Goal: Task Accomplishment & Management: Manage account settings

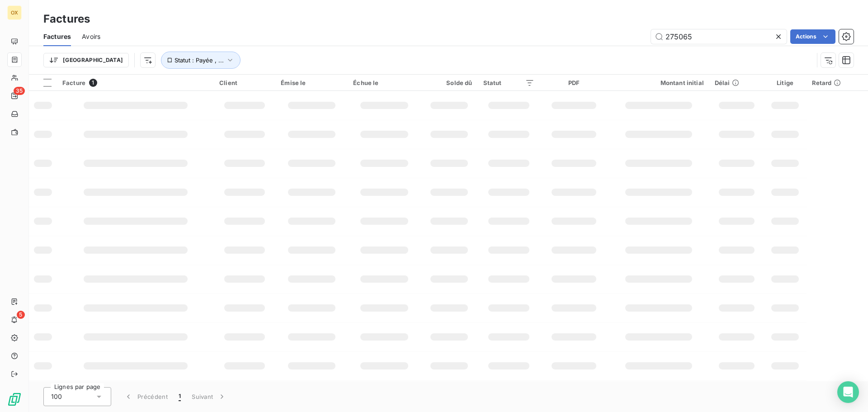
click at [778, 32] on icon at bounding box center [778, 36] width 9 height 9
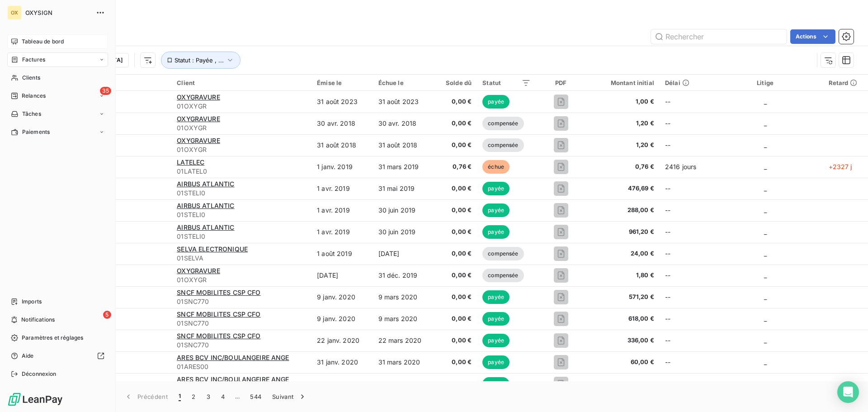
click at [28, 39] on span "Tableau de bord" at bounding box center [43, 42] width 42 height 8
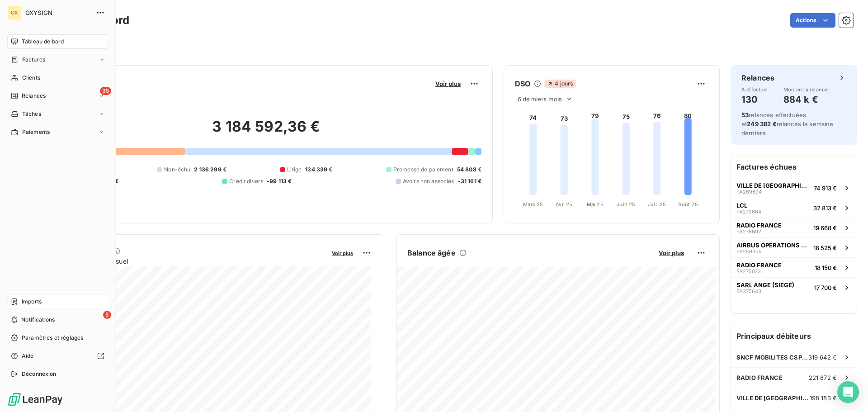
click at [30, 299] on span "Imports" at bounding box center [32, 302] width 20 height 8
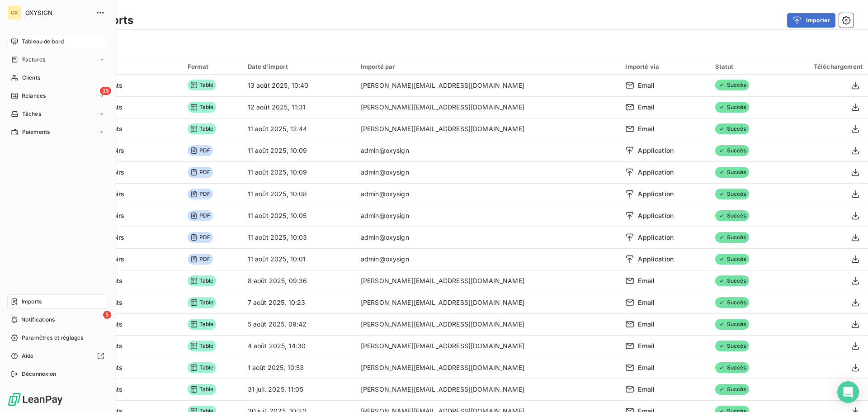
click at [22, 39] on span "Tableau de bord" at bounding box center [43, 42] width 42 height 8
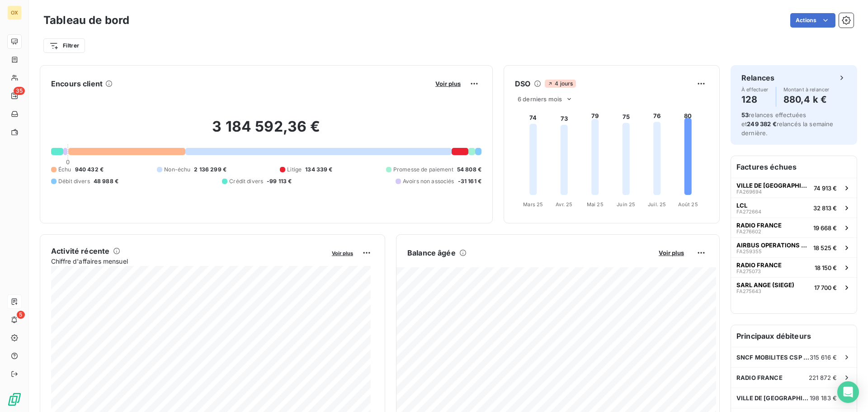
click at [266, 33] on div "Filtrer" at bounding box center [448, 42] width 810 height 24
drag, startPoint x: 96, startPoint y: 168, endPoint x: 105, endPoint y: 175, distance: 11.9
click at [75, 170] on span "932 992 €" at bounding box center [89, 169] width 28 height 8
click at [105, 141] on h2 "3 137 185,39 €" at bounding box center [266, 131] width 430 height 27
drag, startPoint x: 98, startPoint y: 170, endPoint x: 76, endPoint y: 172, distance: 21.8
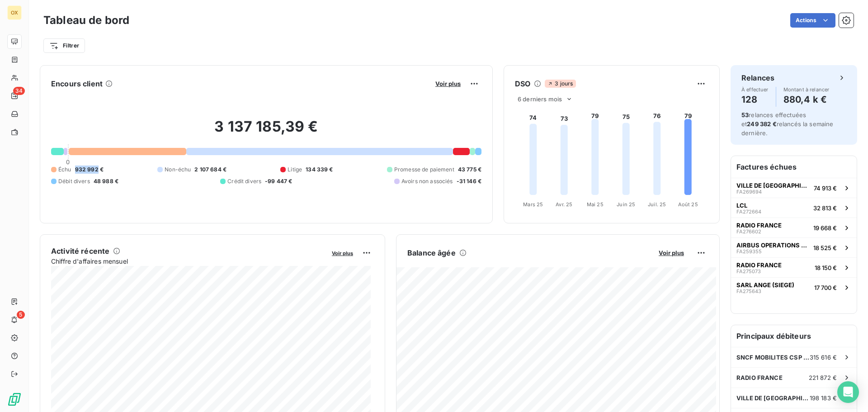
click at [76, 172] on span "932 992 €" at bounding box center [89, 169] width 28 height 8
copy span "932 992"
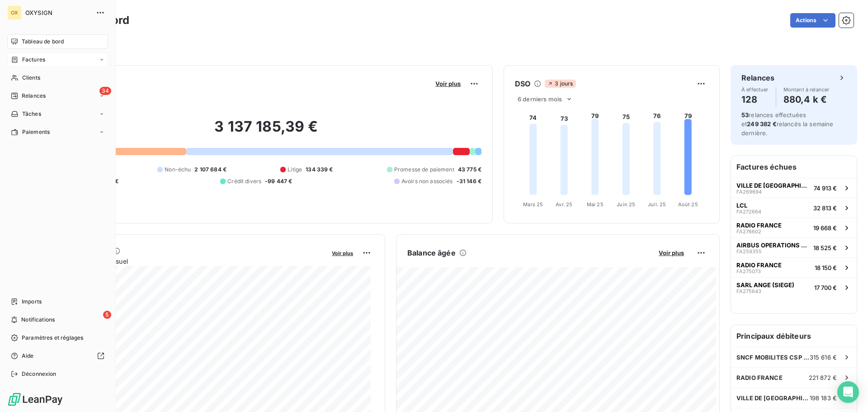
click at [26, 57] on span "Factures" at bounding box center [33, 60] width 23 height 8
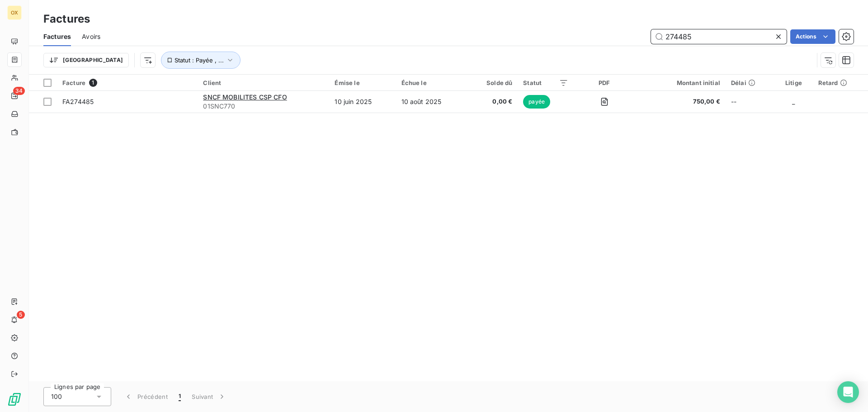
click at [700, 32] on input "274485" at bounding box center [719, 36] width 136 height 14
click at [698, 39] on input "274486" at bounding box center [719, 36] width 136 height 14
click at [701, 33] on input "274487" at bounding box center [719, 36] width 136 height 14
click at [715, 37] on input "274488" at bounding box center [719, 36] width 136 height 14
click at [697, 35] on input "274490" at bounding box center [719, 36] width 136 height 14
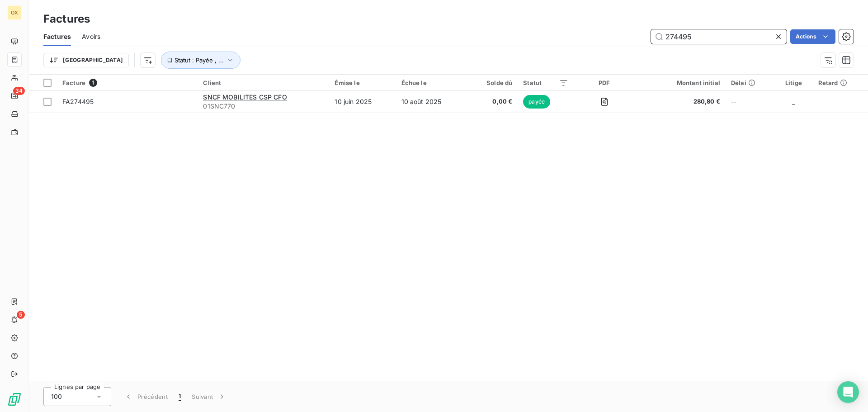
click at [704, 38] on input "274495" at bounding box center [719, 36] width 136 height 14
click at [700, 28] on div "Factures Avoirs 274496 Actions" at bounding box center [448, 36] width 839 height 19
drag, startPoint x: 697, startPoint y: 36, endPoint x: 678, endPoint y: 34, distance: 19.5
click at [678, 34] on input "274496" at bounding box center [719, 36] width 136 height 14
click at [699, 35] on input "274502" at bounding box center [719, 36] width 136 height 14
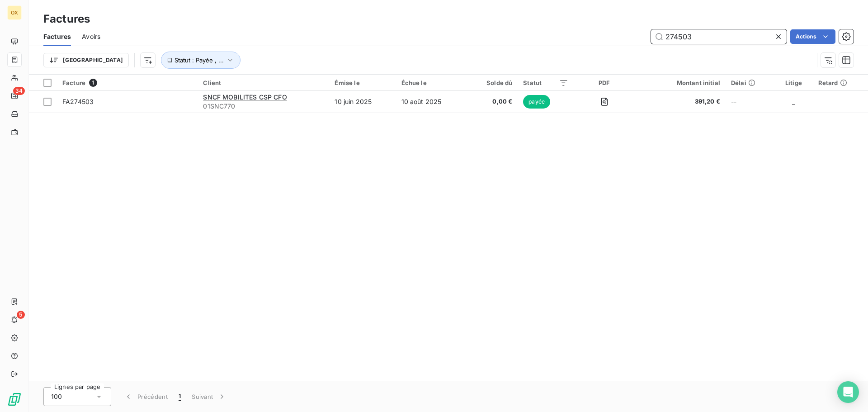
click at [706, 37] on input "274503" at bounding box center [719, 36] width 136 height 14
click at [702, 39] on input "274508" at bounding box center [719, 36] width 136 height 14
click at [699, 36] on input "274511" at bounding box center [719, 36] width 136 height 14
click at [701, 43] on input "274515" at bounding box center [719, 36] width 136 height 14
click at [709, 33] on input "274694" at bounding box center [719, 36] width 136 height 14
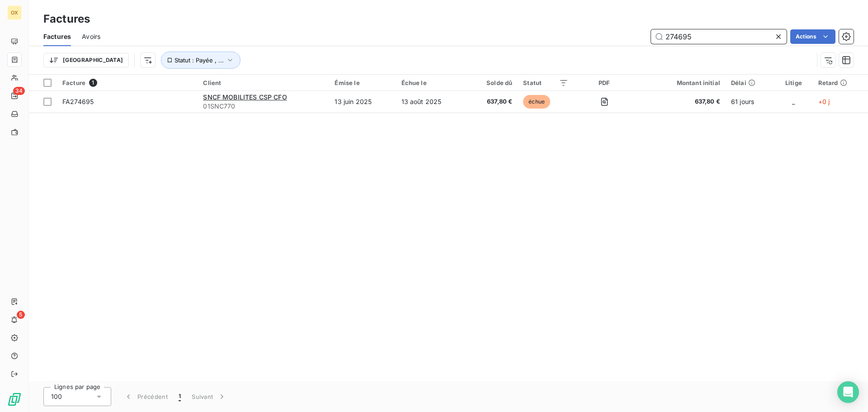
drag, startPoint x: 700, startPoint y: 39, endPoint x: 673, endPoint y: 32, distance: 28.1
click at [673, 32] on input "274695" at bounding box center [719, 36] width 136 height 14
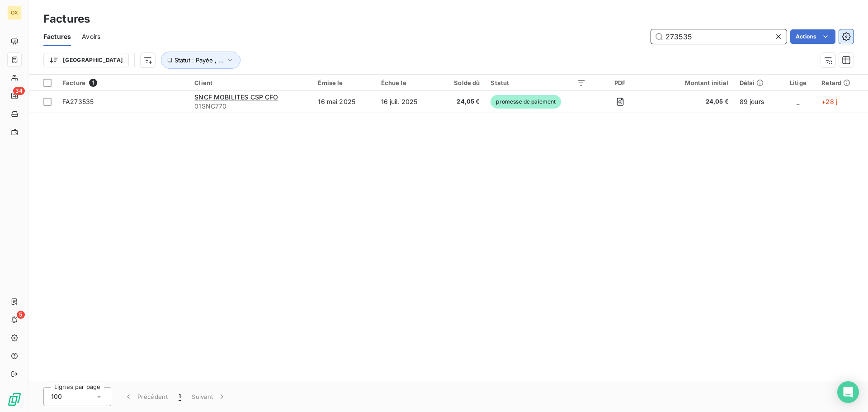
type input "273535"
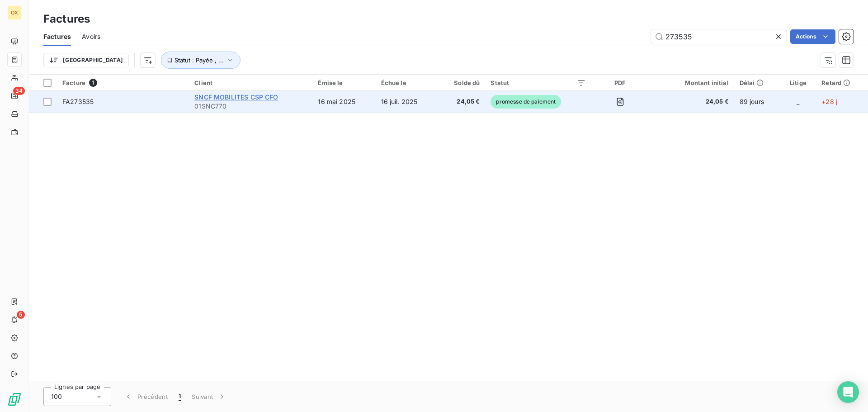
click at [219, 98] on span "SNCF MOBILITES CSP CFO" at bounding box center [236, 97] width 84 height 8
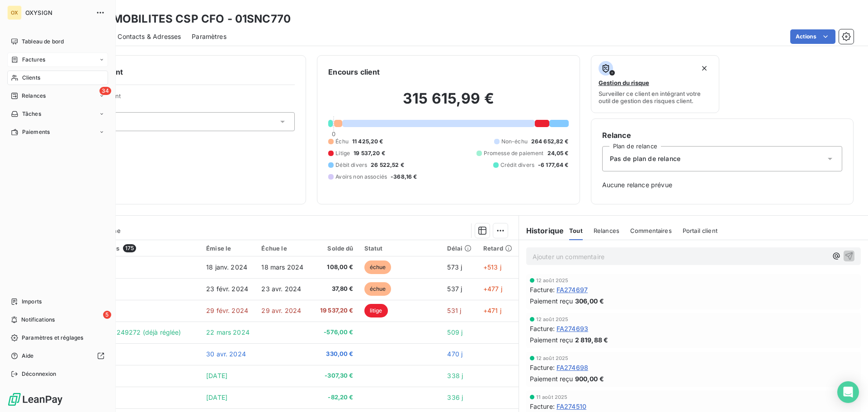
click at [26, 58] on span "Factures" at bounding box center [33, 60] width 23 height 8
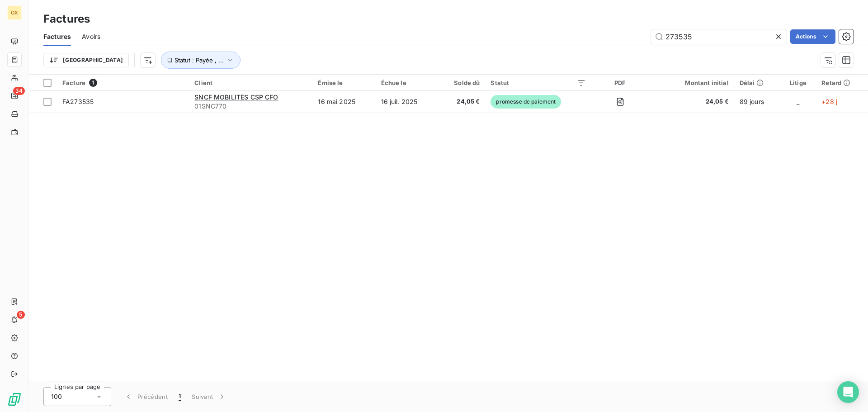
drag, startPoint x: 704, startPoint y: 40, endPoint x: 667, endPoint y: 45, distance: 38.3
click at [667, 45] on div "Factures Avoirs 273535 Actions" at bounding box center [448, 36] width 839 height 19
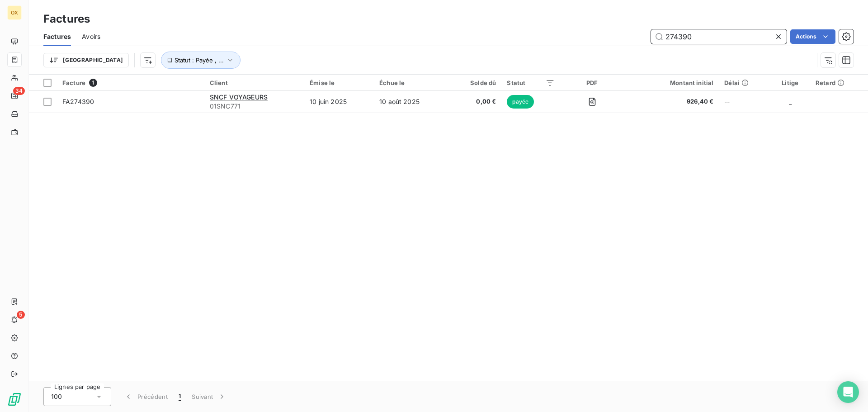
click at [695, 31] on input "274390" at bounding box center [719, 36] width 136 height 14
type input "274614"
drag, startPoint x: 700, startPoint y: 35, endPoint x: 661, endPoint y: 41, distance: 40.2
click at [661, 41] on input "274614" at bounding box center [719, 36] width 136 height 14
drag, startPoint x: 706, startPoint y: 30, endPoint x: 678, endPoint y: 32, distance: 28.1
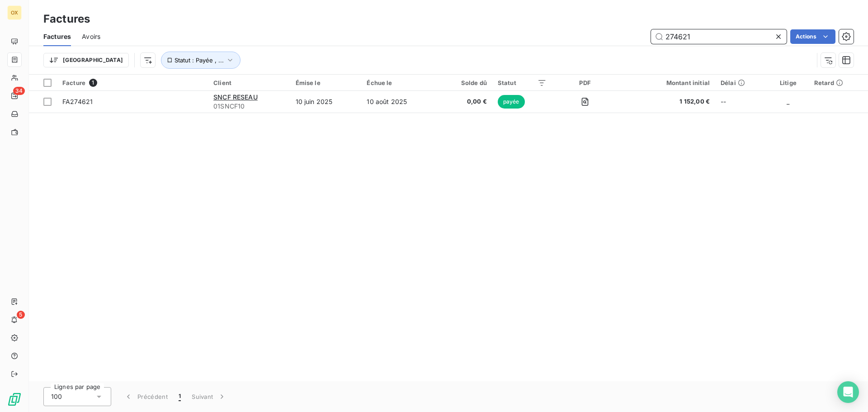
click at [678, 32] on input "274621" at bounding box center [719, 36] width 136 height 14
type input "274700"
click at [780, 38] on icon at bounding box center [778, 36] width 5 height 5
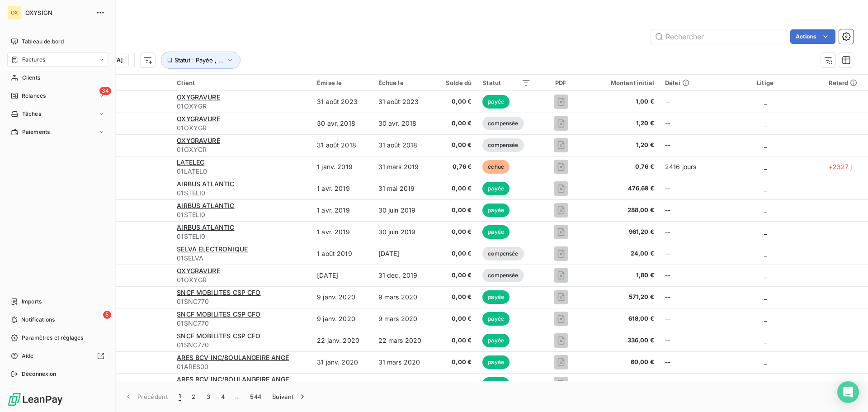
drag, startPoint x: 28, startPoint y: 57, endPoint x: 730, endPoint y: 48, distance: 702.3
click at [29, 57] on span "Factures" at bounding box center [33, 60] width 23 height 8
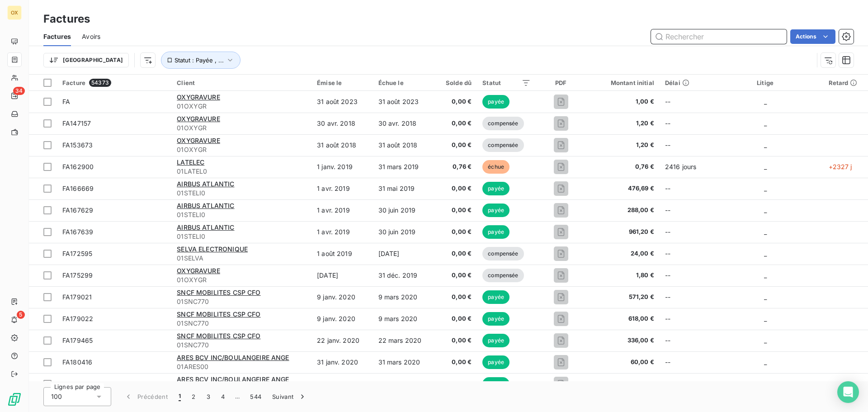
click at [722, 40] on input "text" at bounding box center [719, 36] width 136 height 14
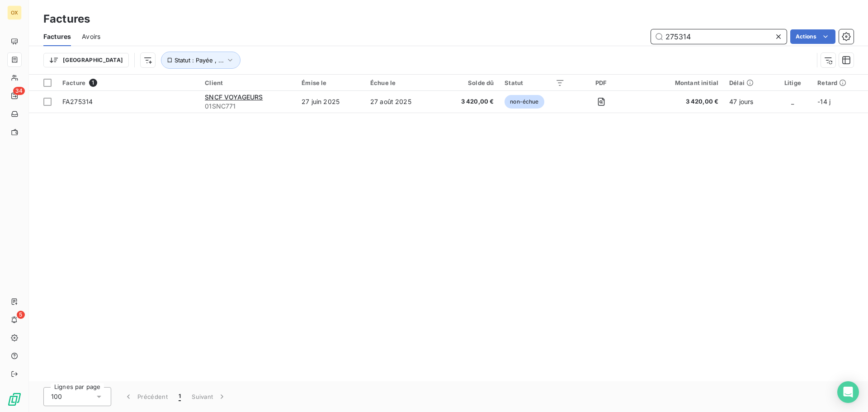
drag, startPoint x: 698, startPoint y: 32, endPoint x: 665, endPoint y: 39, distance: 33.8
click at [665, 39] on input "275314" at bounding box center [719, 36] width 136 height 14
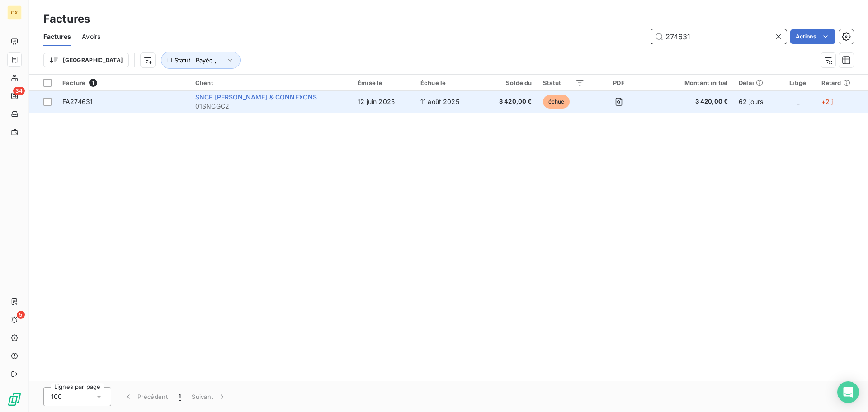
type input "274631"
click at [282, 96] on span "SNCF [PERSON_NAME] & CONNEXONS" at bounding box center [256, 97] width 122 height 8
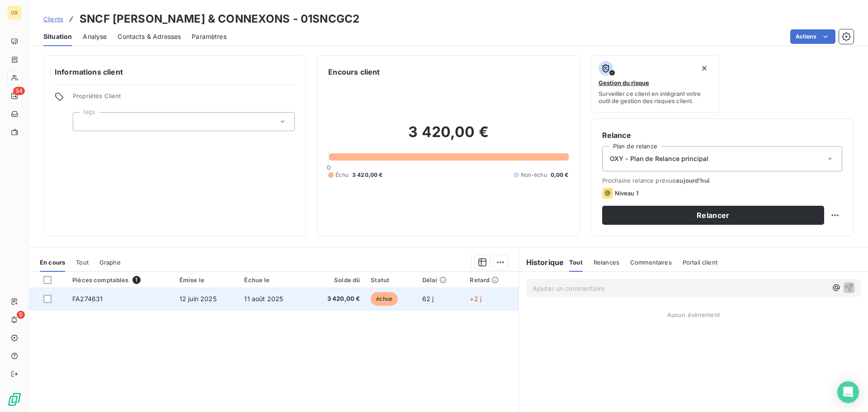
click at [367, 303] on td "échue" at bounding box center [391, 299] width 52 height 22
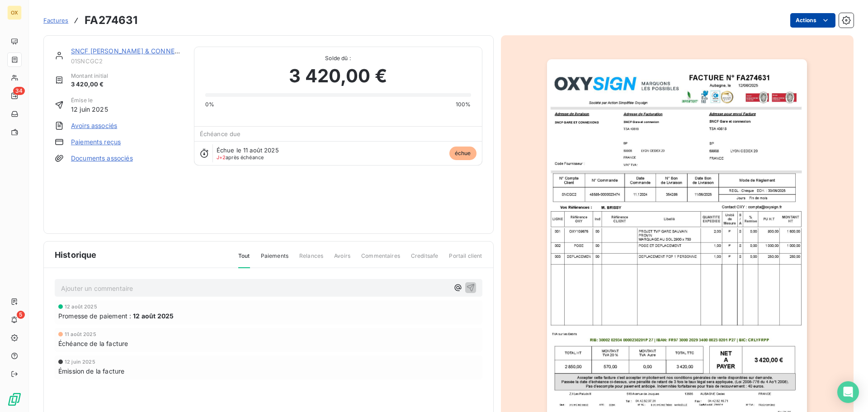
click at [796, 21] on html "OX 34 5 Factures FA274631 Actions SNCF [PERSON_NAME] & CONNEXONS 01SNCGC2 Monta…" at bounding box center [434, 206] width 868 height 412
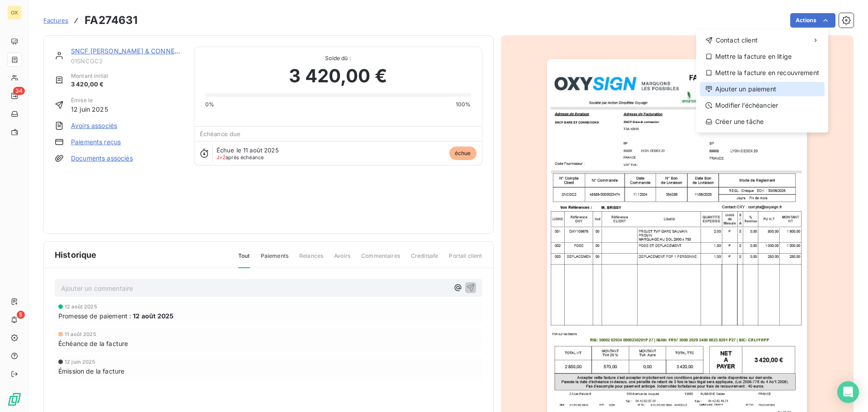
click at [775, 86] on div "Ajouter un paiement" at bounding box center [762, 89] width 125 height 14
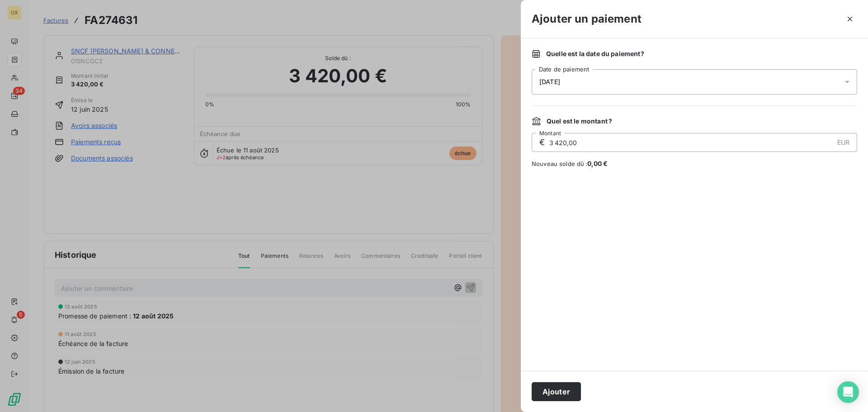
click at [575, 86] on div "[DATE]" at bounding box center [695, 81] width 326 height 25
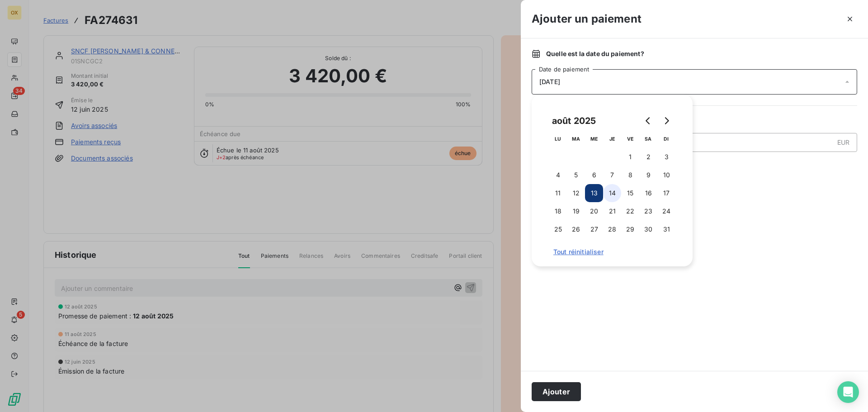
click at [611, 190] on button "14" at bounding box center [612, 193] width 18 height 18
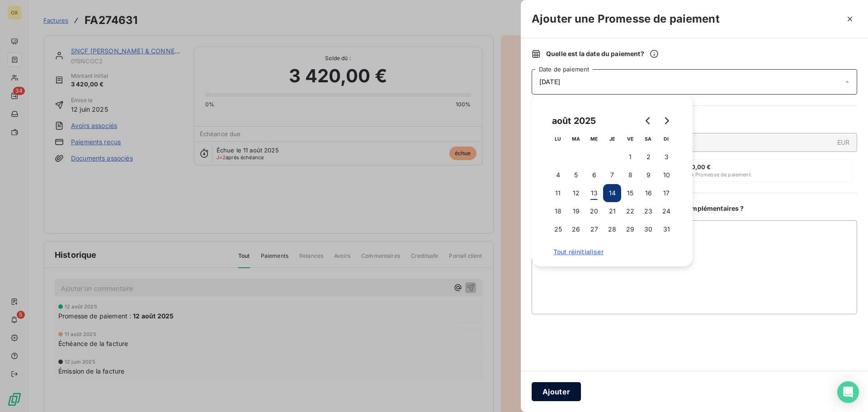
click at [553, 383] on button "Ajouter" at bounding box center [556, 391] width 49 height 19
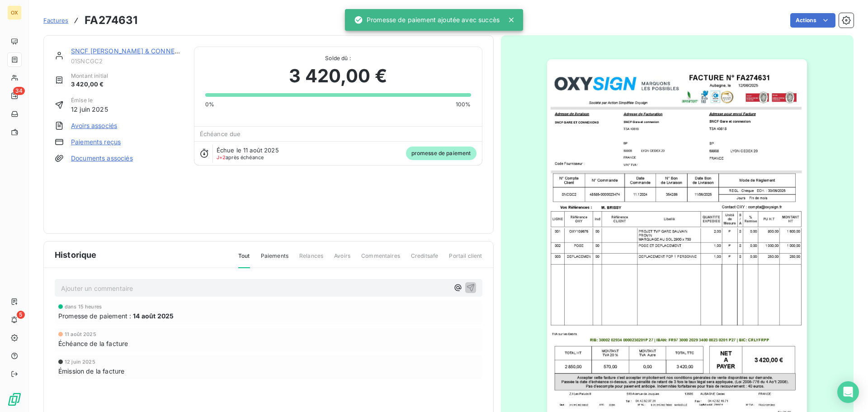
click at [114, 49] on link "SNCF [PERSON_NAME] & CONNEXONS" at bounding box center [132, 51] width 123 height 8
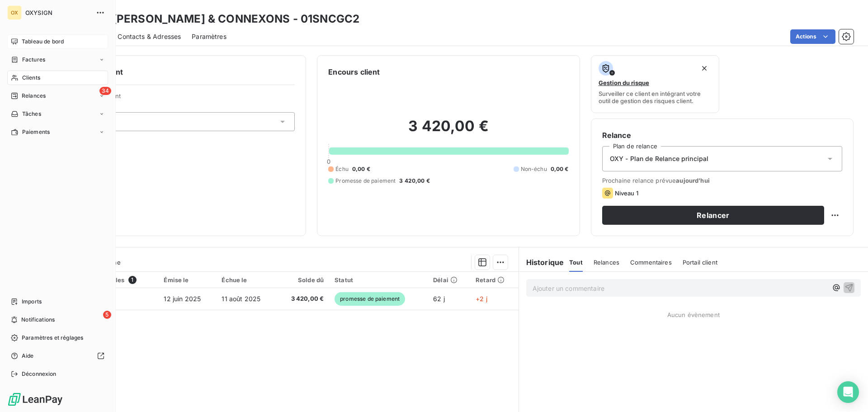
click at [25, 41] on span "Tableau de bord" at bounding box center [43, 42] width 42 height 8
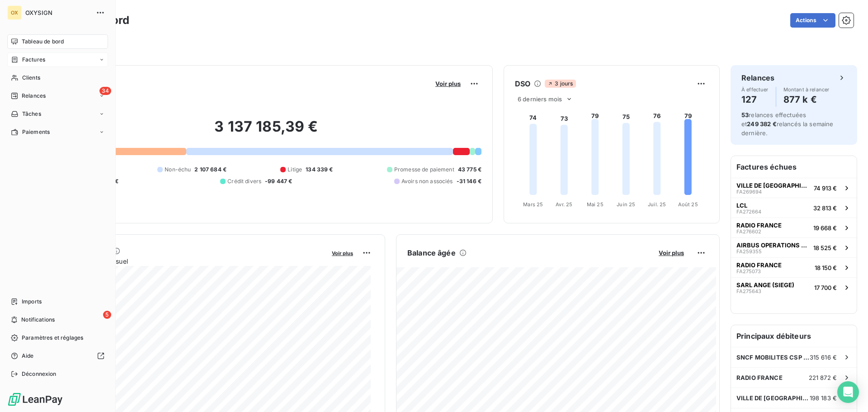
click at [33, 60] on span "Factures" at bounding box center [33, 60] width 23 height 8
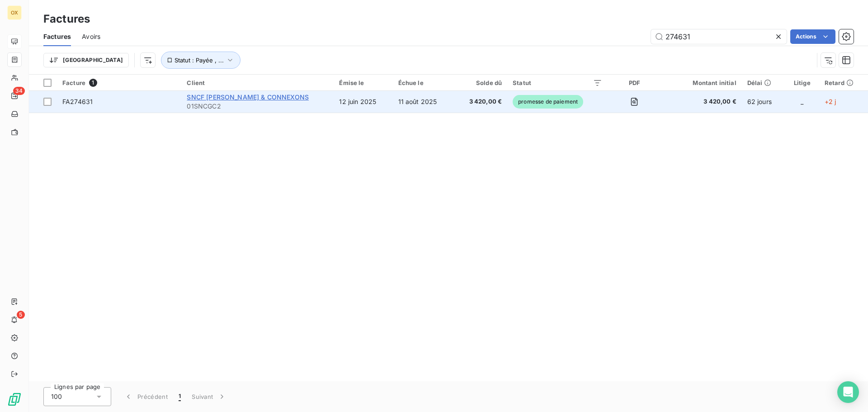
click at [226, 98] on span "SNCF [PERSON_NAME] & CONNEXONS" at bounding box center [248, 97] width 122 height 8
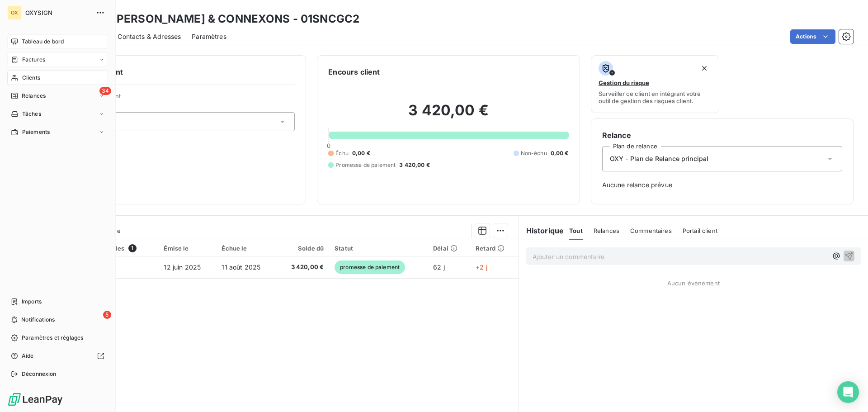
click at [28, 76] on span "Clients" at bounding box center [31, 78] width 18 height 8
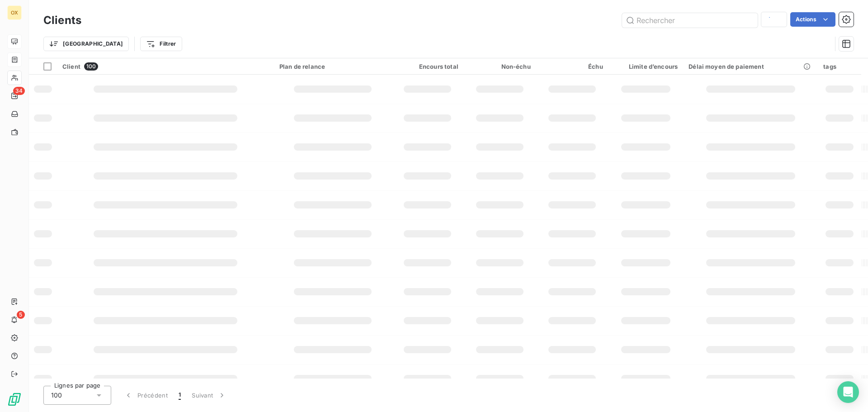
type input "esp"
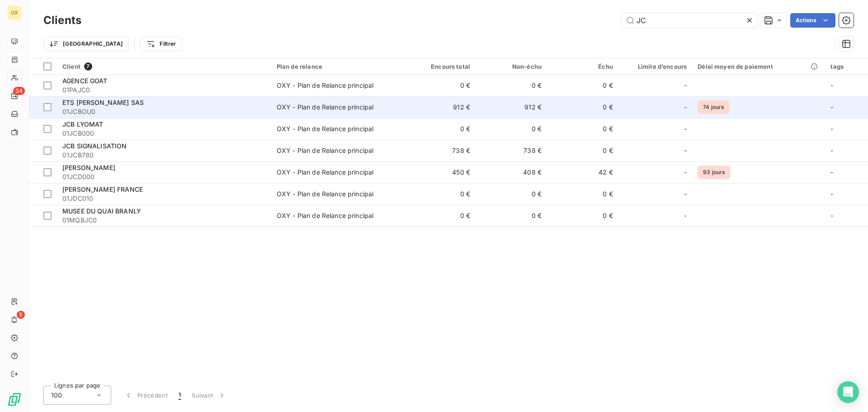
type input "JC"
click at [110, 109] on span "01JCBOU0" at bounding box center [163, 111] width 203 height 9
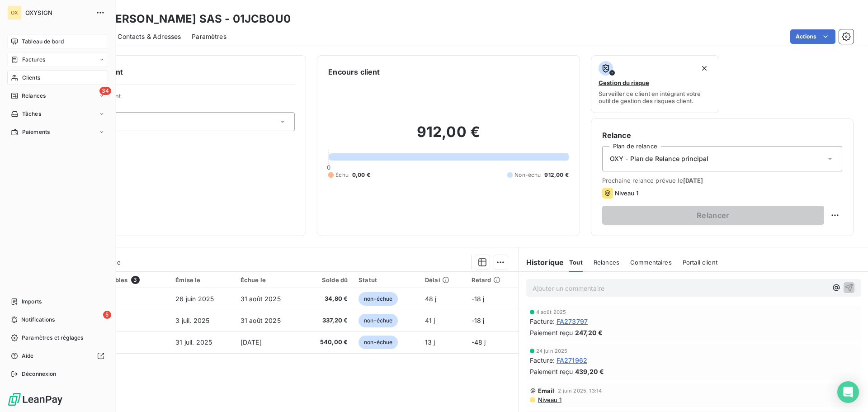
click at [28, 76] on span "Clients" at bounding box center [31, 78] width 18 height 8
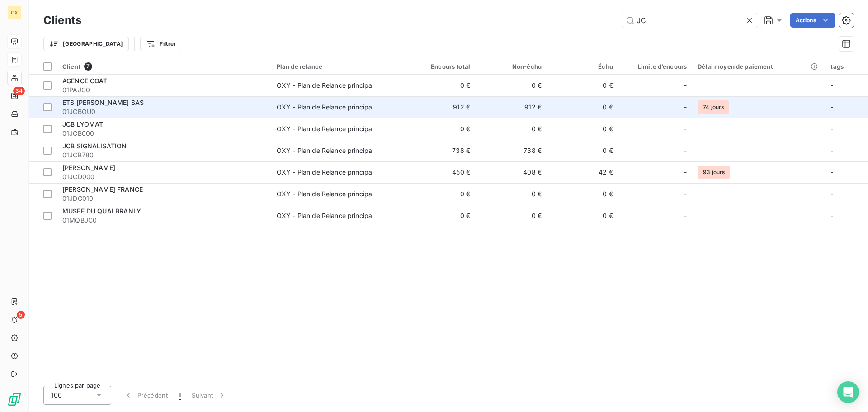
click at [140, 110] on span "01JCBOU0" at bounding box center [163, 111] width 203 height 9
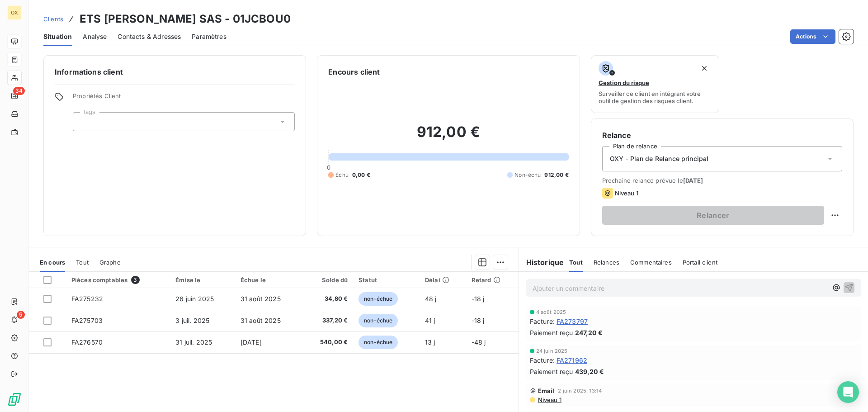
scroll to position [45, 0]
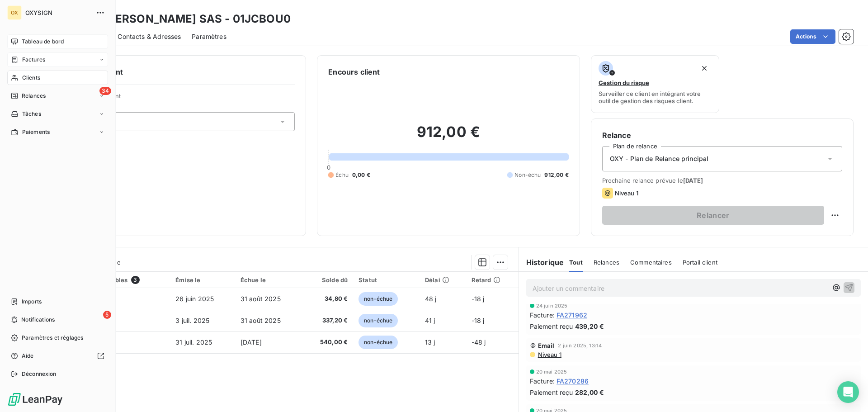
click at [25, 42] on span "Tableau de bord" at bounding box center [43, 42] width 42 height 8
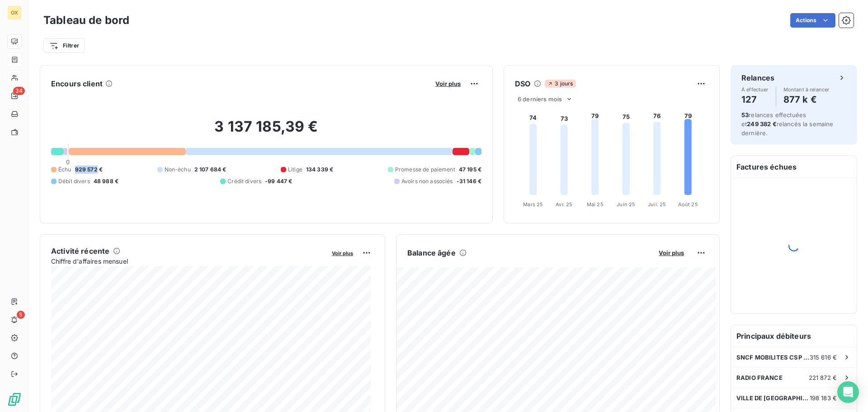
drag, startPoint x: 97, startPoint y: 167, endPoint x: 76, endPoint y: 169, distance: 21.7
click at [76, 169] on span "929 572 €" at bounding box center [89, 169] width 28 height 8
copy span "929 572"
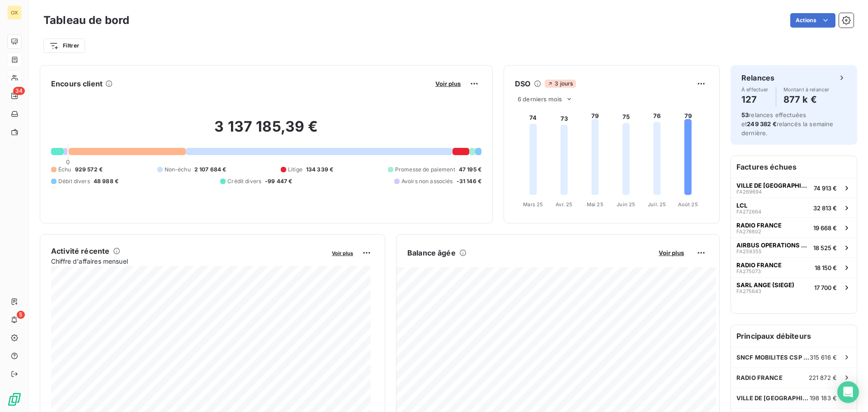
click at [531, 46] on div "Filtrer" at bounding box center [448, 45] width 810 height 17
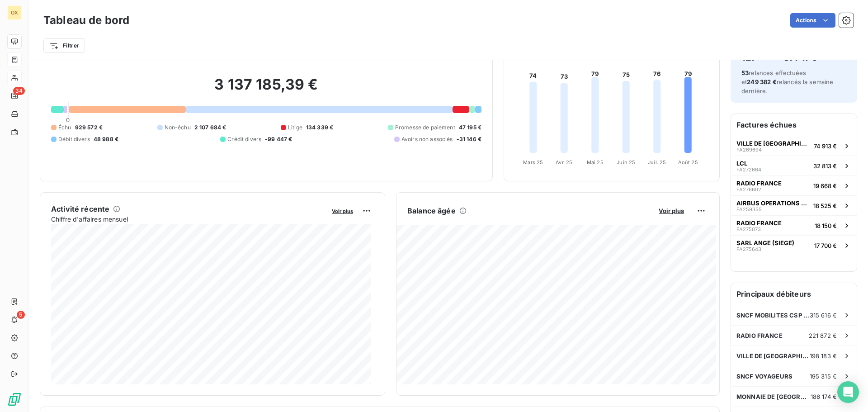
scroll to position [46, 0]
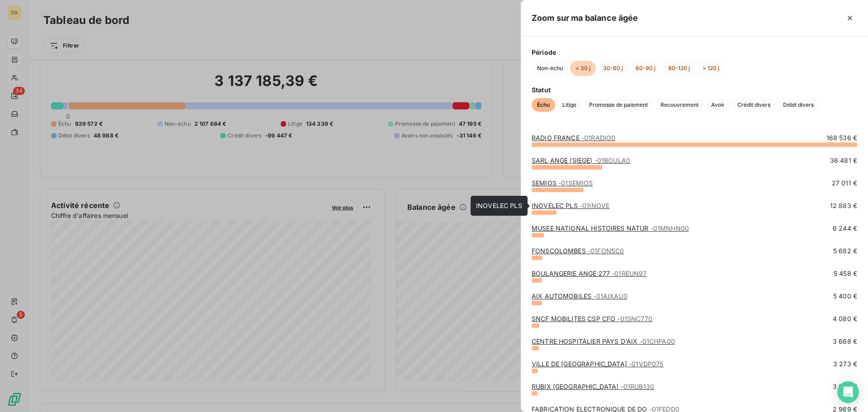
click at [548, 203] on link "INOVELEC PLS - 01INOVE" at bounding box center [571, 206] width 78 height 8
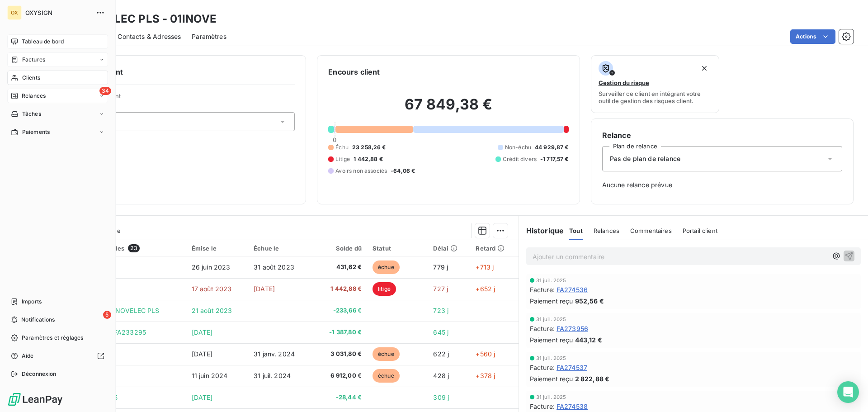
click at [32, 95] on span "Relances" at bounding box center [34, 96] width 24 height 8
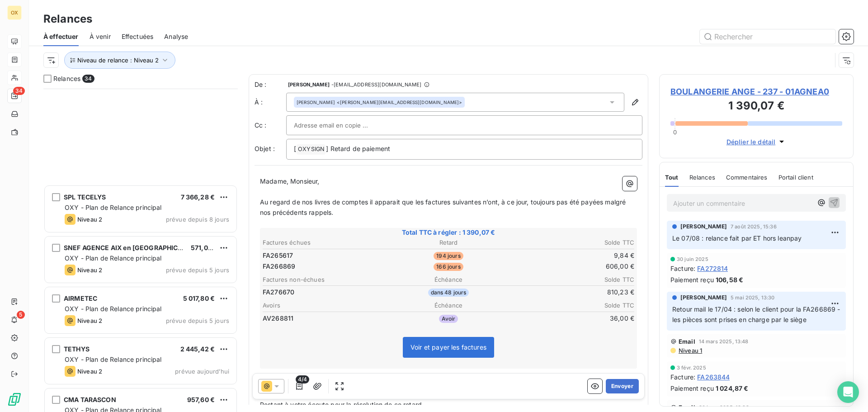
scroll to position [1131, 0]
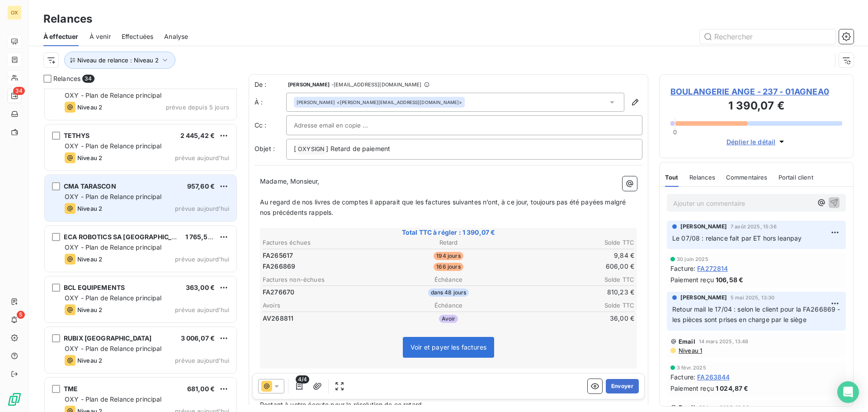
click at [132, 193] on span "OXY - Plan de Relance principal" at bounding box center [113, 197] width 97 height 8
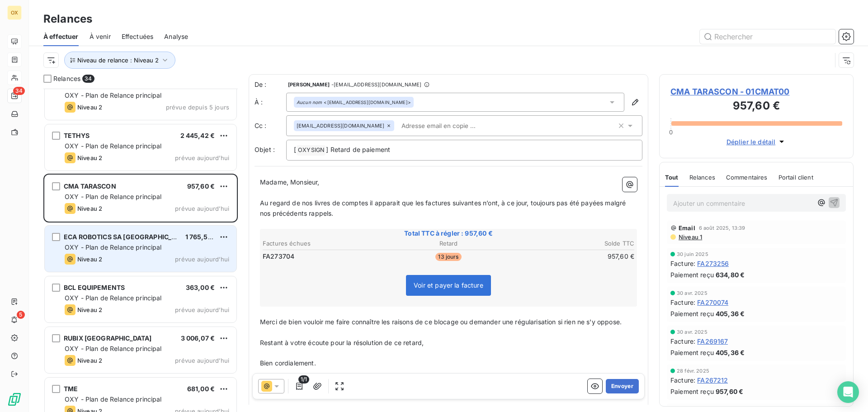
click at [164, 247] on div "OXY - Plan de Relance principal" at bounding box center [147, 247] width 165 height 9
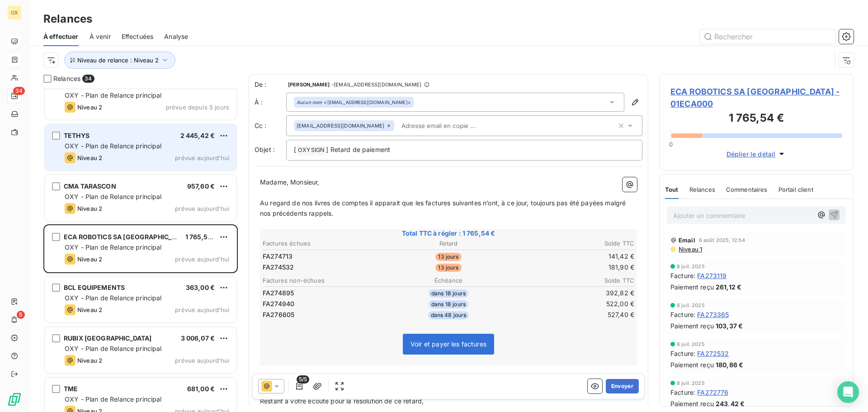
click at [92, 143] on span "OXY - Plan de Relance principal" at bounding box center [113, 146] width 97 height 8
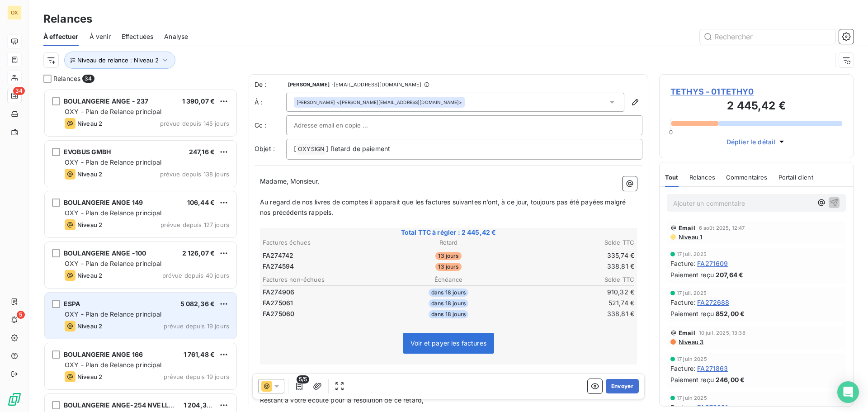
click at [161, 302] on div "ESPA 5 082,36 €" at bounding box center [147, 304] width 165 height 8
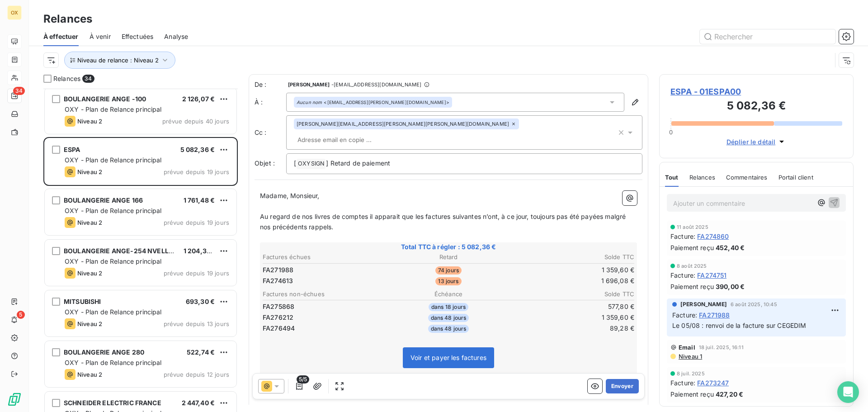
scroll to position [181, 0]
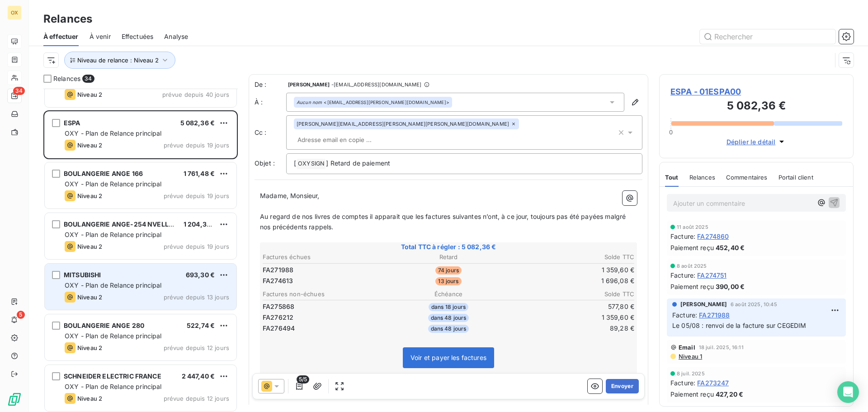
click at [115, 271] on div "MITSUBISHI 693,30 €" at bounding box center [147, 275] width 165 height 8
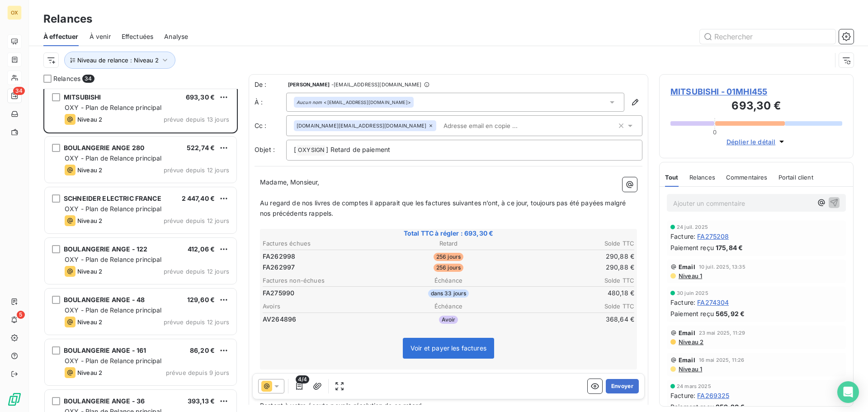
scroll to position [362, 0]
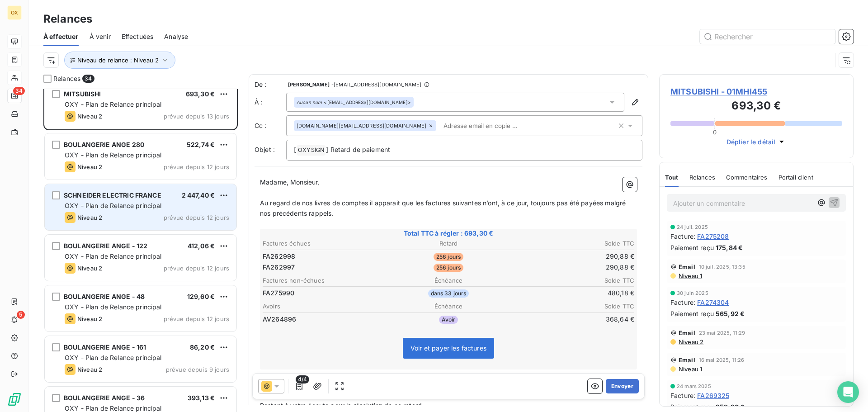
click at [125, 203] on span "OXY - Plan de Relance principal" at bounding box center [113, 206] width 97 height 8
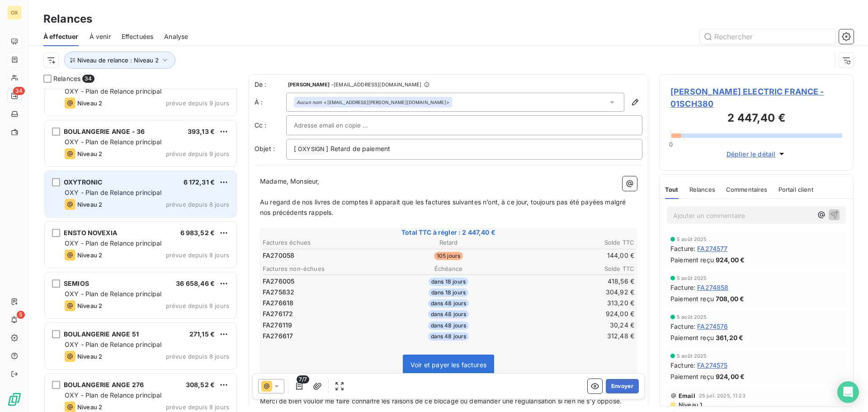
scroll to position [679, 0]
click at [109, 204] on div "Niveau 2 prévue depuis 8 jours" at bounding box center [147, 204] width 165 height 11
